Goal: Navigation & Orientation: Find specific page/section

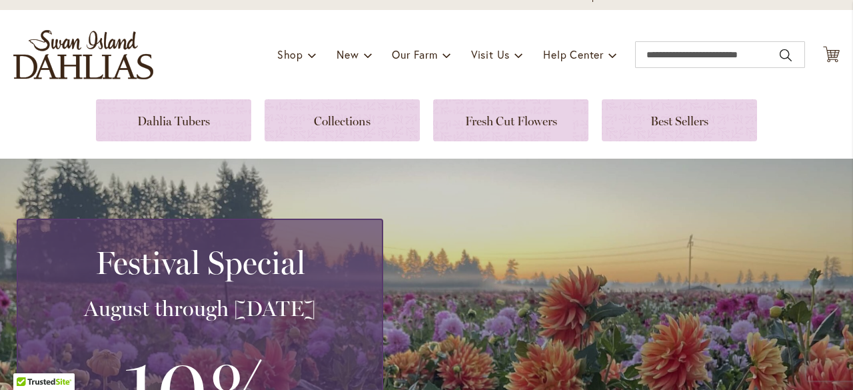
scroll to position [64, 0]
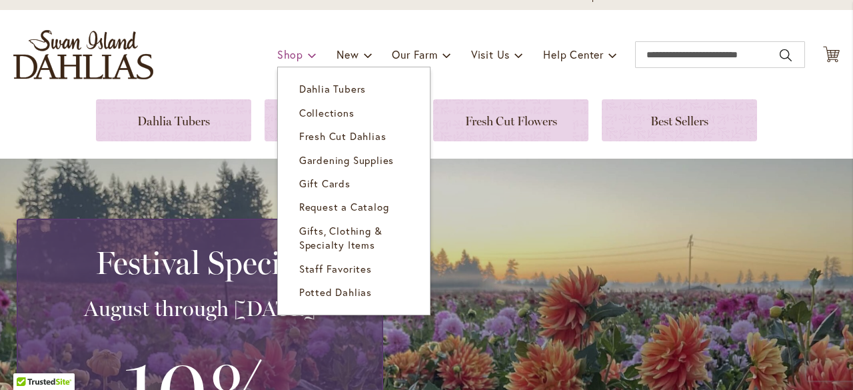
click at [308, 54] on span at bounding box center [312, 54] width 9 height 21
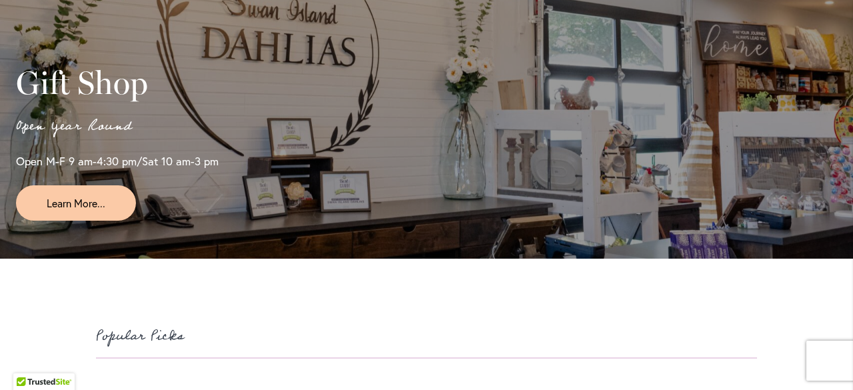
scroll to position [3179, 0]
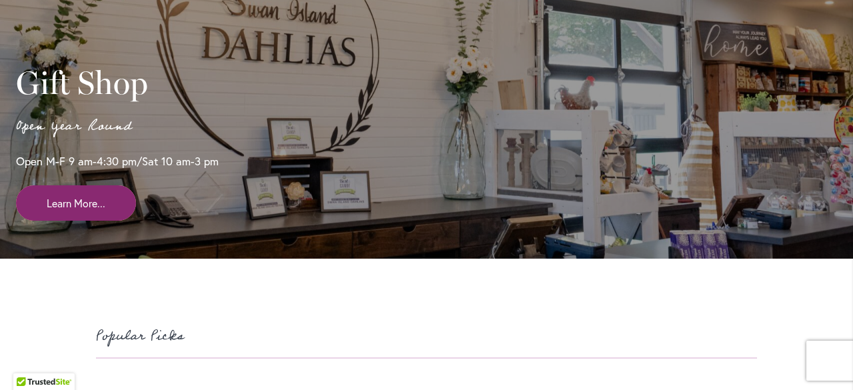
click at [76, 211] on span "Learn More..." at bounding box center [76, 202] width 59 height 15
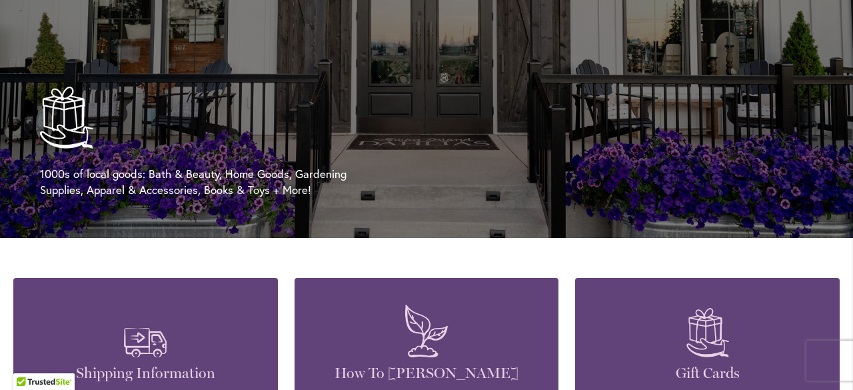
scroll to position [0, 563]
